Goal: Task Accomplishment & Management: Use online tool/utility

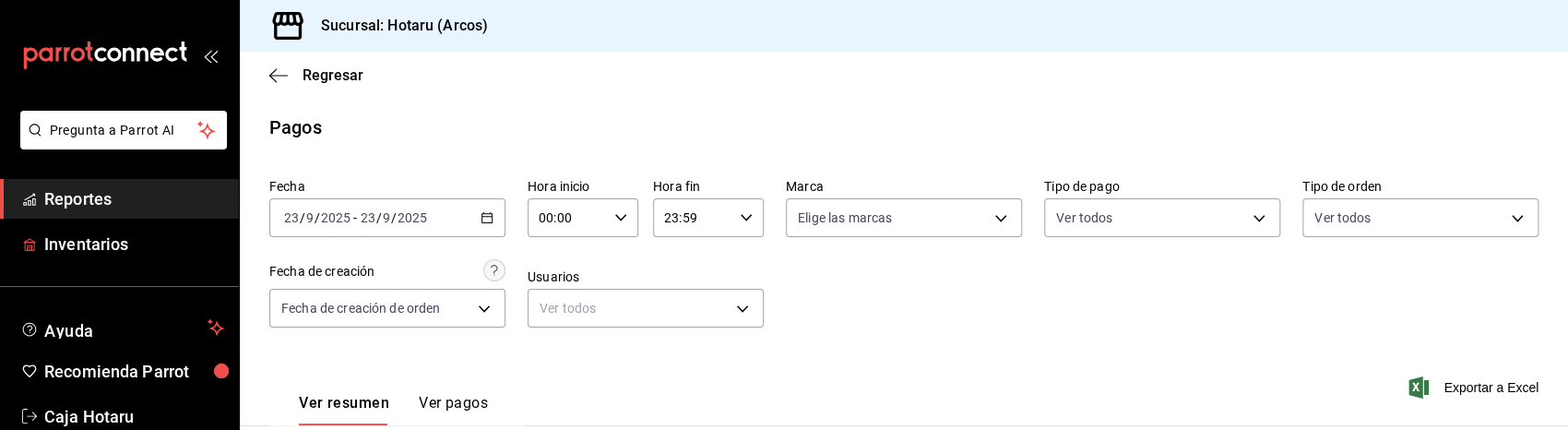
scroll to position [459, 0]
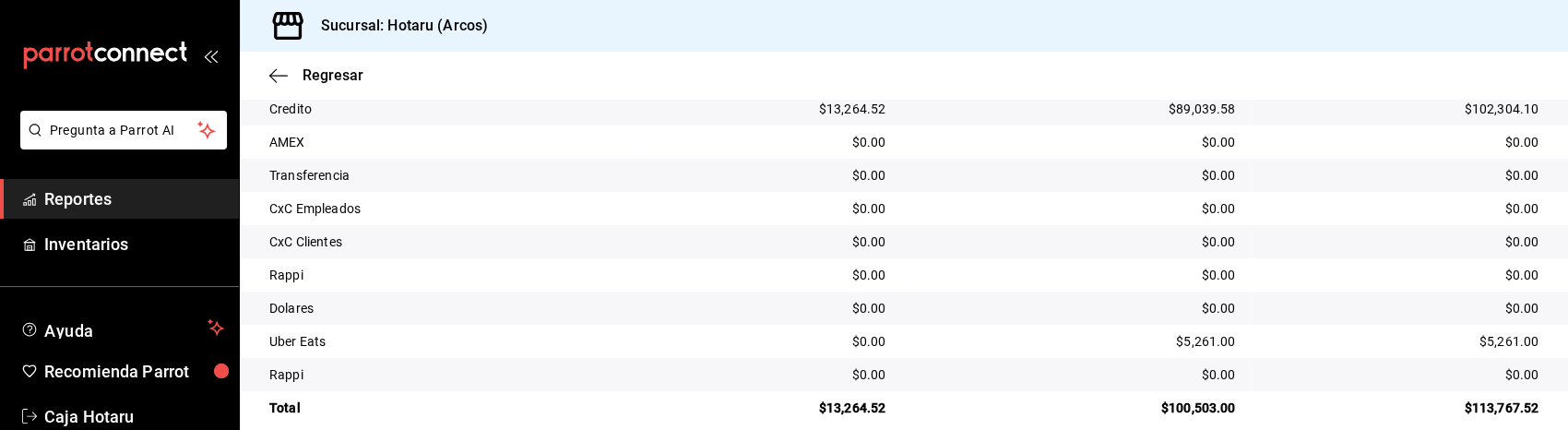
click at [152, 212] on link "Reportes" at bounding box center [119, 198] width 239 height 40
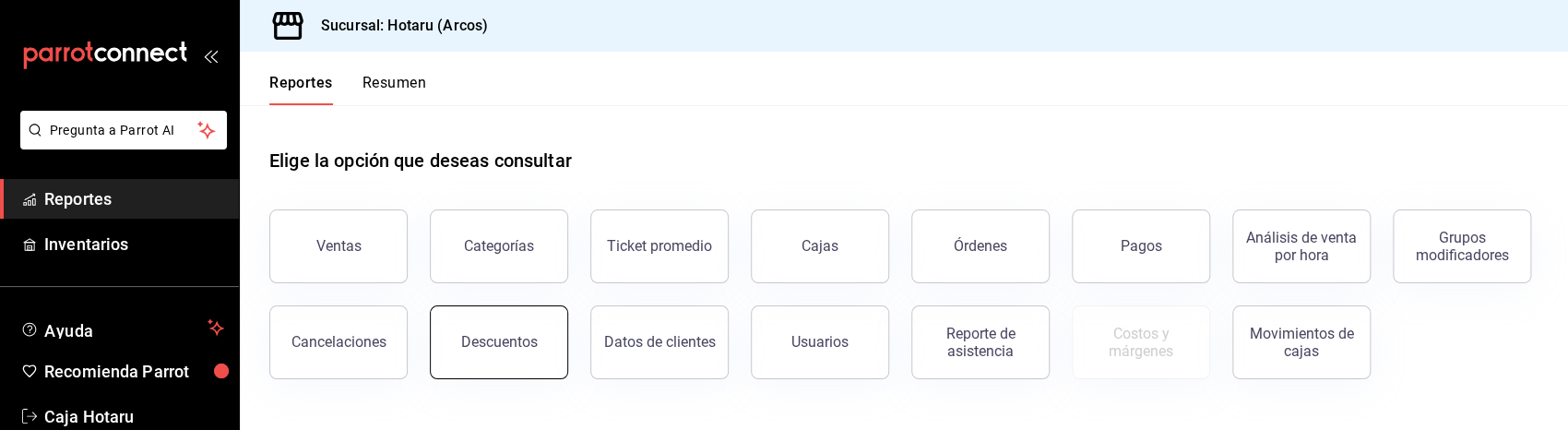
click at [512, 359] on button "Descuentos" at bounding box center [499, 341] width 138 height 73
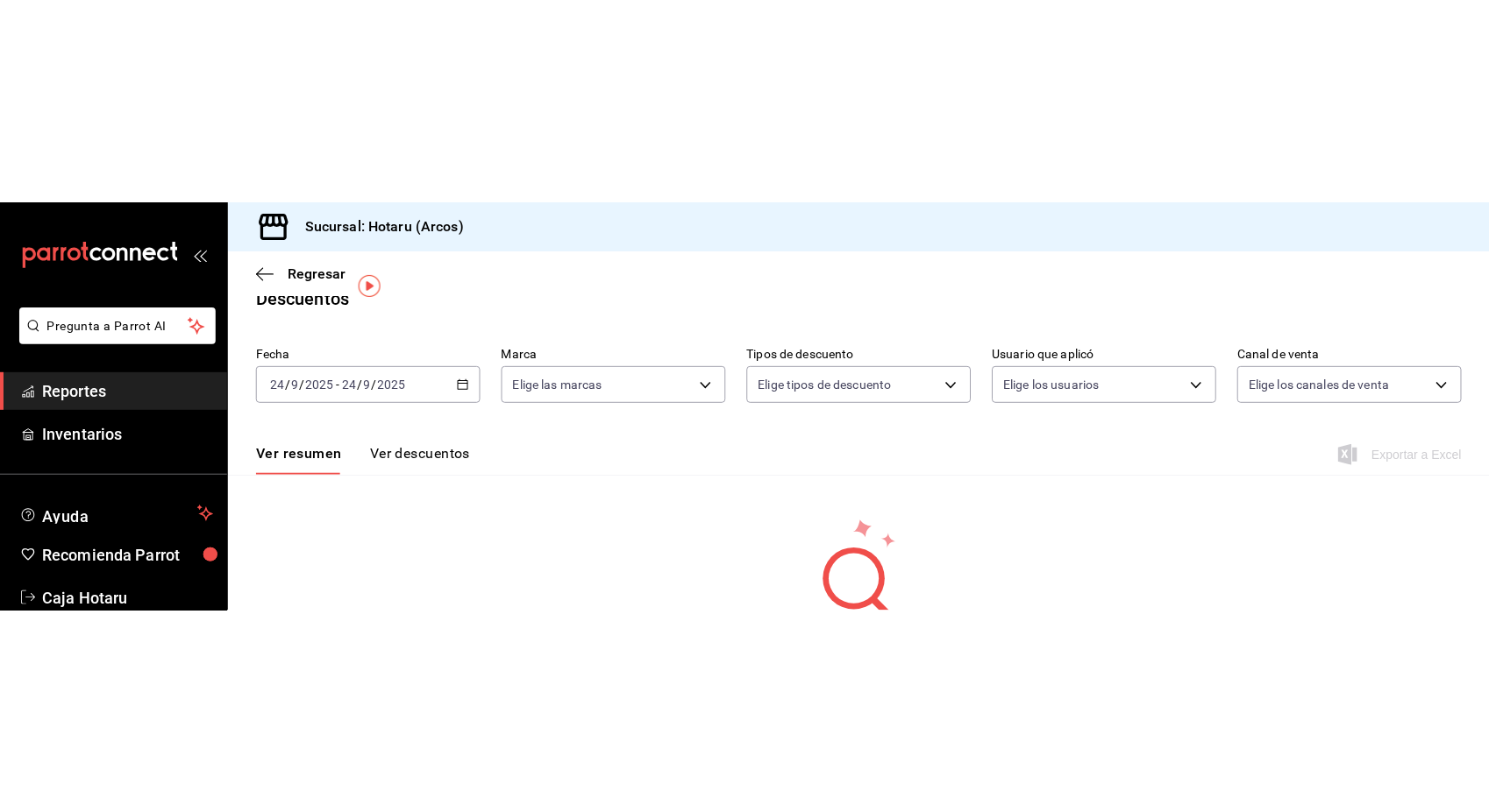
scroll to position [37, 0]
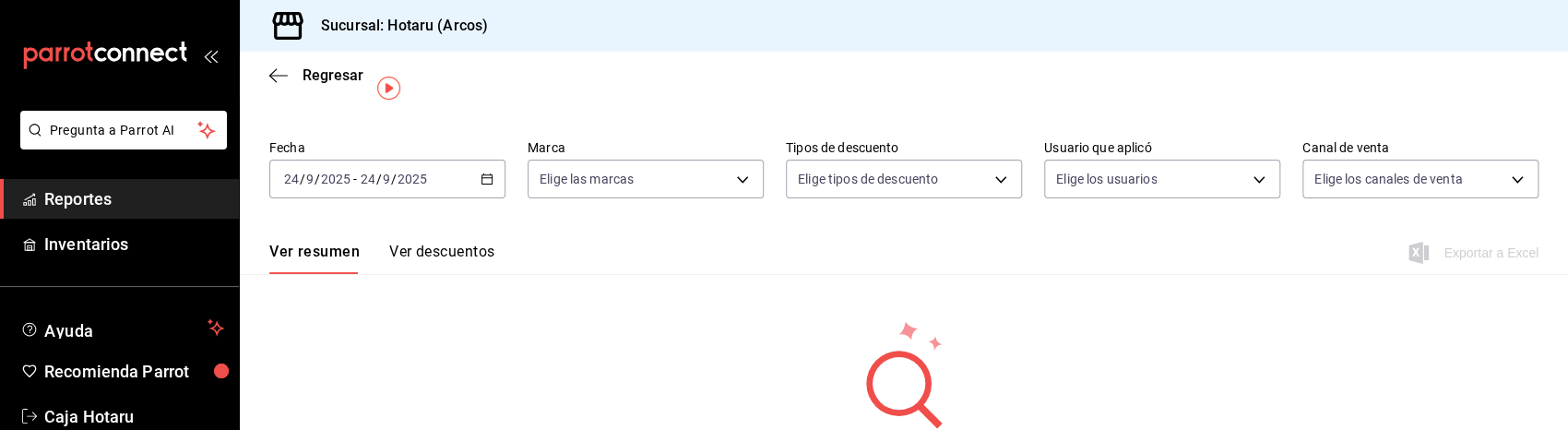
click at [482, 177] on \(Stroke\) "button" at bounding box center [487, 177] width 10 height 1
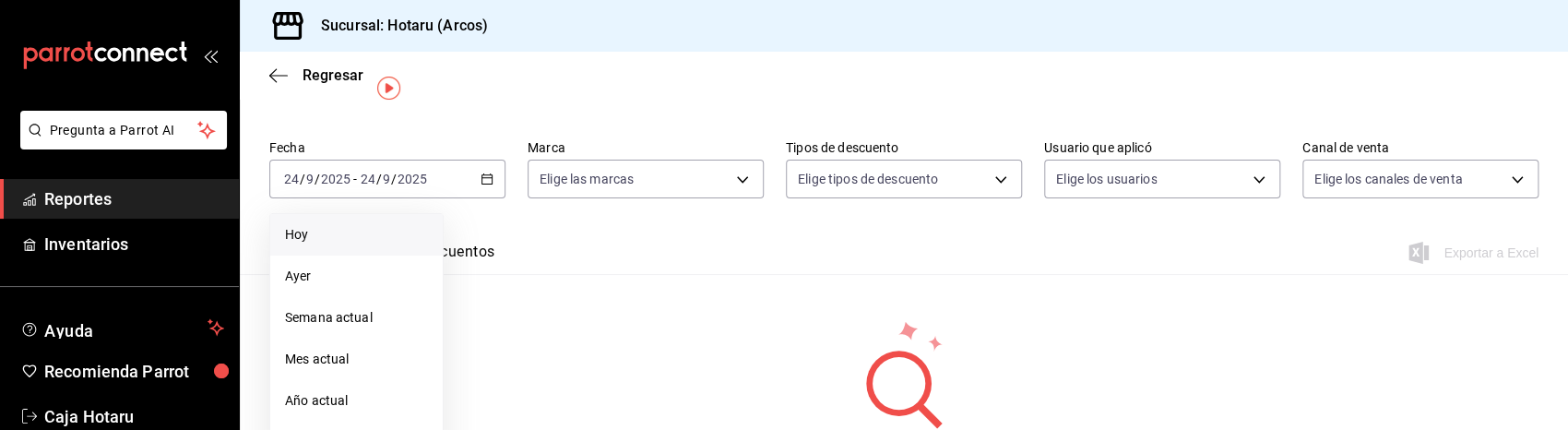
click at [362, 222] on li "Hoy" at bounding box center [356, 235] width 172 height 41
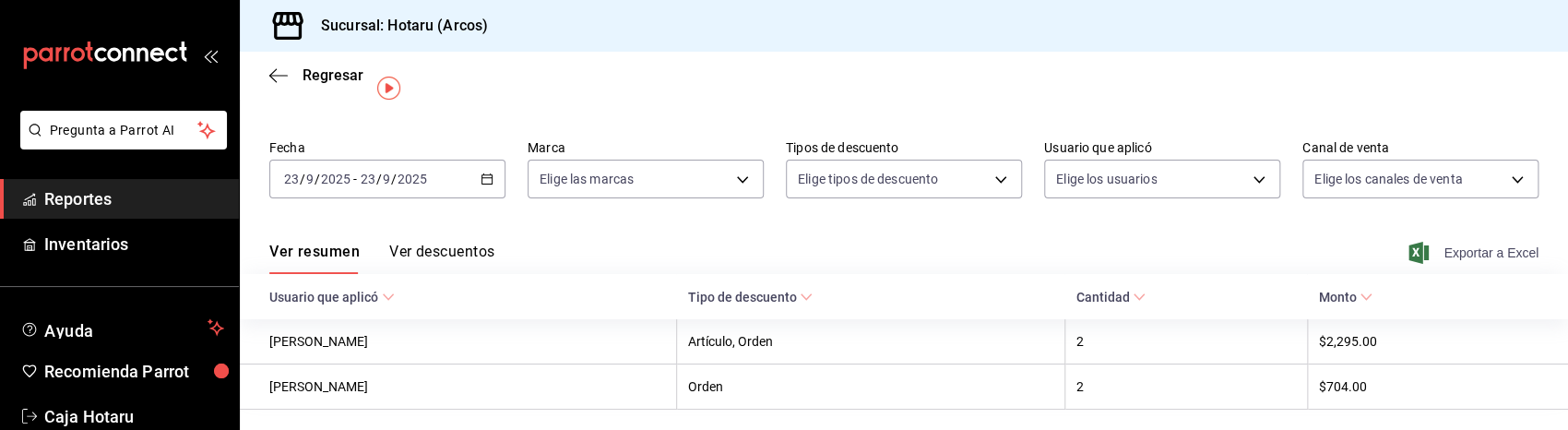
click at [1479, 252] on span "Exportar a Excel" at bounding box center [1474, 252] width 126 height 22
click at [147, 205] on span "Reportes" at bounding box center [134, 198] width 180 height 24
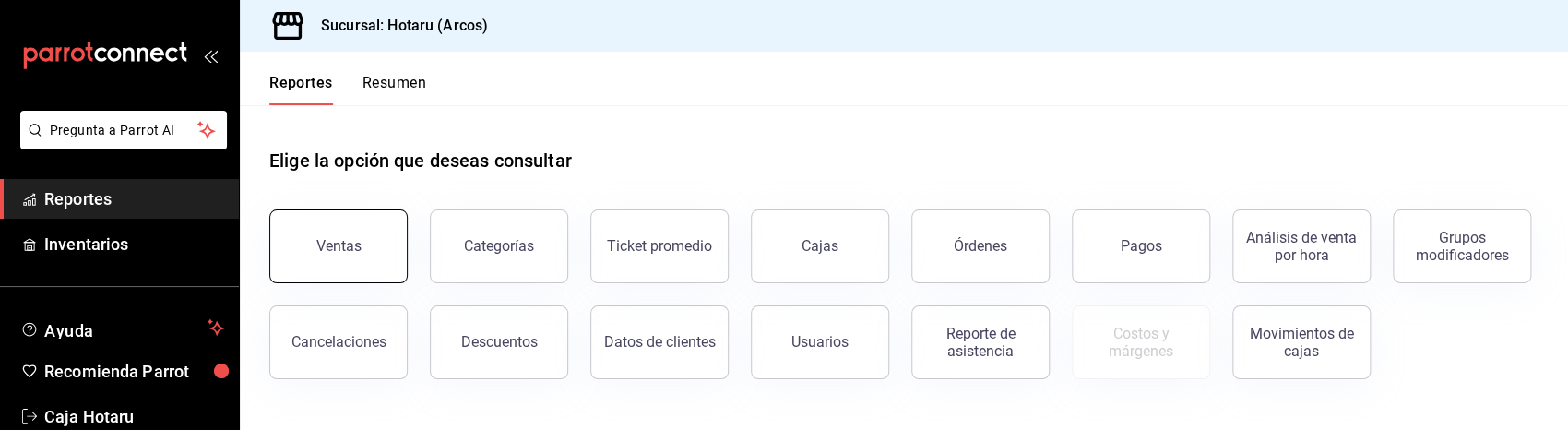
click at [341, 236] on div "Ventas" at bounding box center [339, 245] width 45 height 18
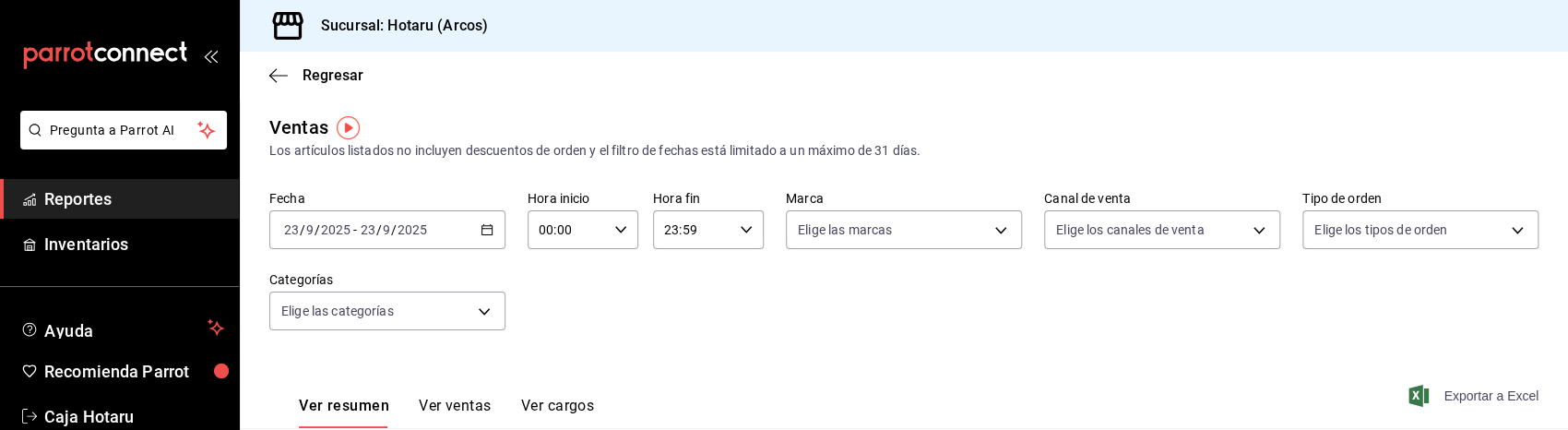
click at [1457, 393] on span "Exportar a Excel" at bounding box center [1474, 395] width 126 height 22
